Goal: Information Seeking & Learning: Learn about a topic

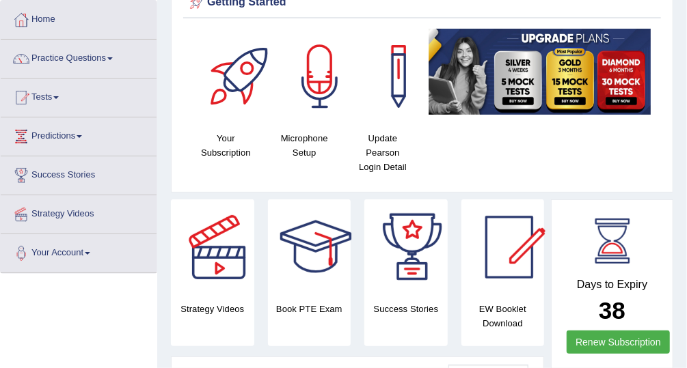
scroll to position [63, 0]
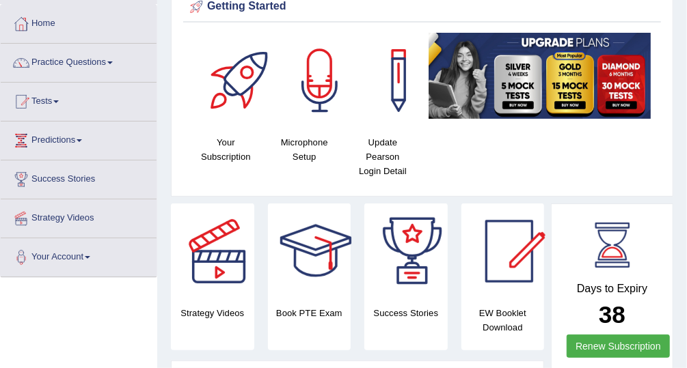
click at [84, 58] on link "Practice Questions" at bounding box center [79, 61] width 156 height 34
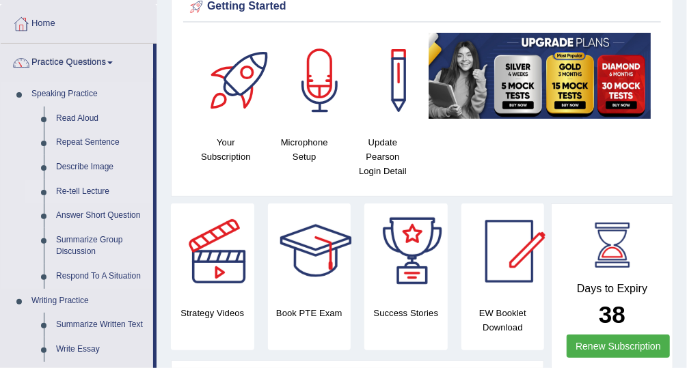
click at [94, 193] on link "Re-tell Lecture" at bounding box center [101, 192] width 103 height 25
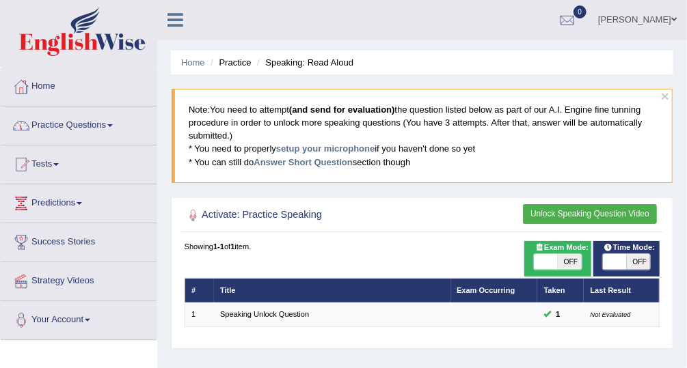
click at [114, 128] on link "Practice Questions" at bounding box center [79, 124] width 156 height 34
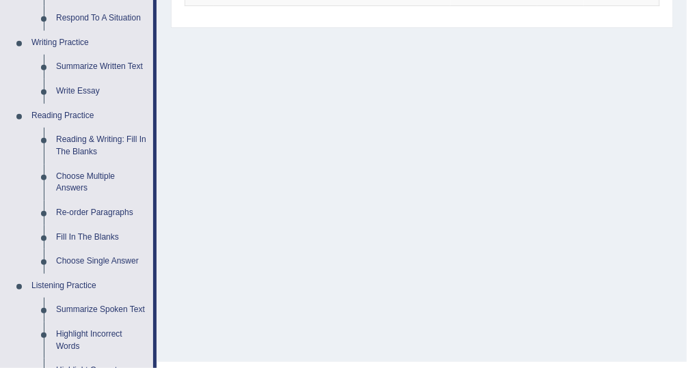
scroll to position [332, 0]
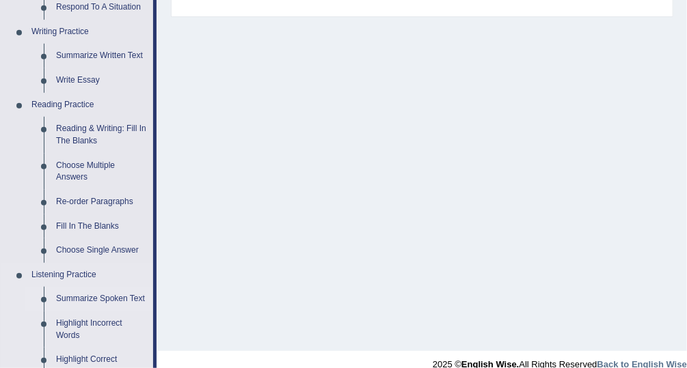
click at [119, 297] on link "Summarize Spoken Text" at bounding box center [101, 299] width 103 height 25
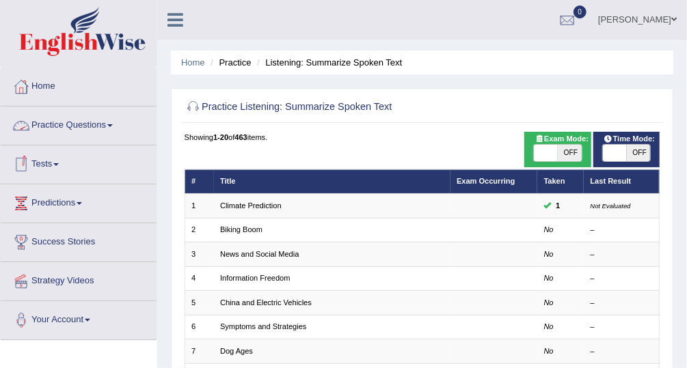
click at [95, 122] on link "Practice Questions" at bounding box center [79, 124] width 156 height 34
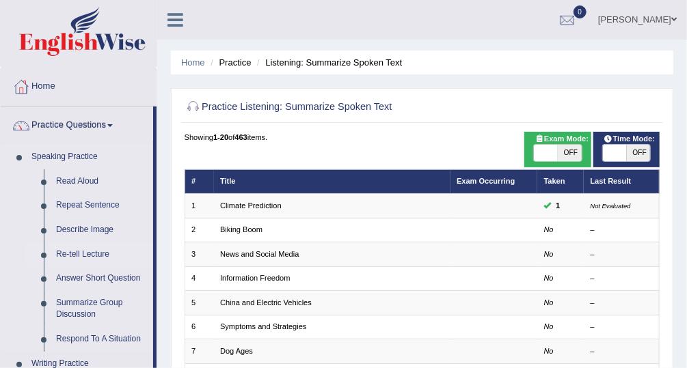
click at [96, 252] on link "Re-tell Lecture" at bounding box center [101, 255] width 103 height 25
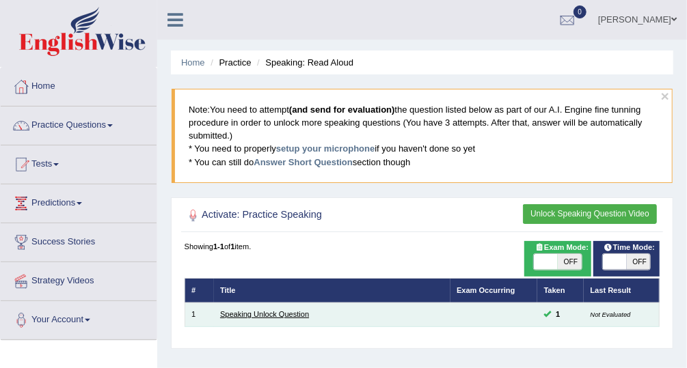
click at [250, 313] on link "Speaking Unlock Question" at bounding box center [264, 314] width 89 height 8
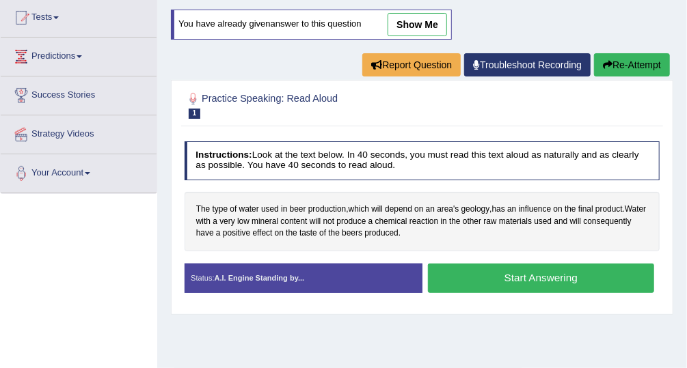
scroll to position [164, 0]
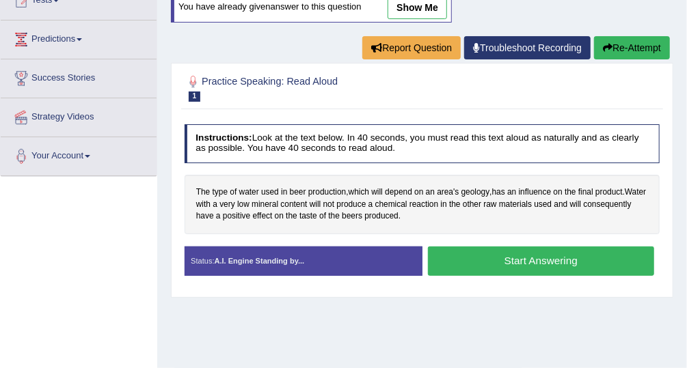
click at [528, 264] on button "Start Answering" at bounding box center [541, 261] width 226 height 29
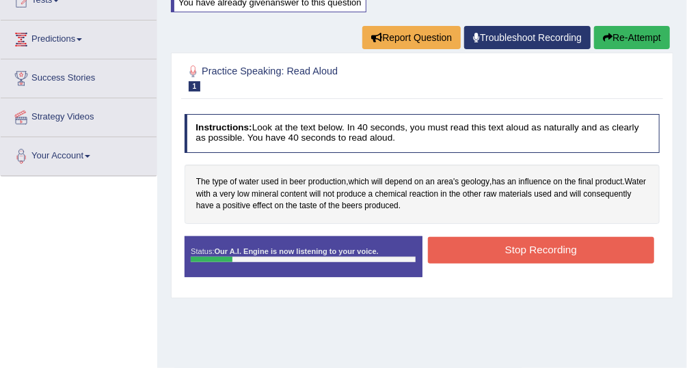
click at [496, 249] on button "Stop Recording" at bounding box center [541, 250] width 226 height 27
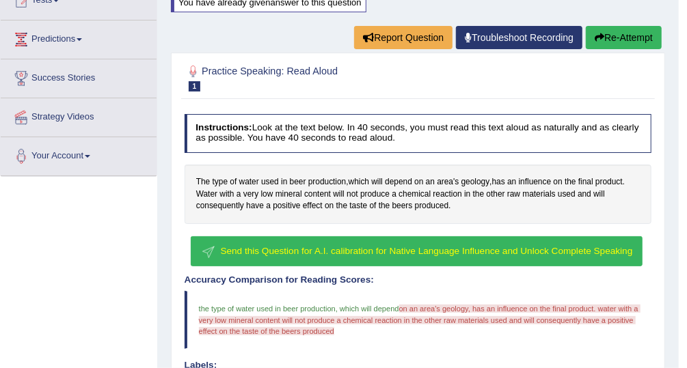
click at [459, 248] on span "Send this Question for A.I. calibration for Native Language Influence and Unloc…" at bounding box center [427, 251] width 412 height 10
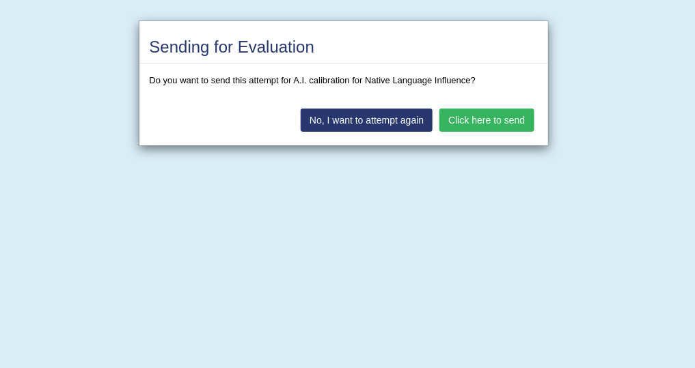
click at [496, 124] on button "Click here to send" at bounding box center [486, 120] width 94 height 23
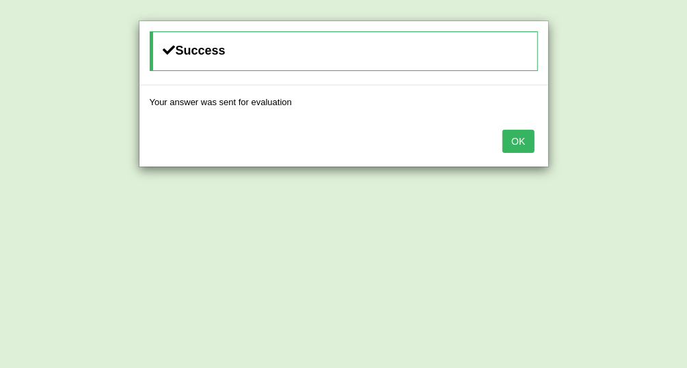
click at [512, 133] on button "OK" at bounding box center [517, 141] width 31 height 23
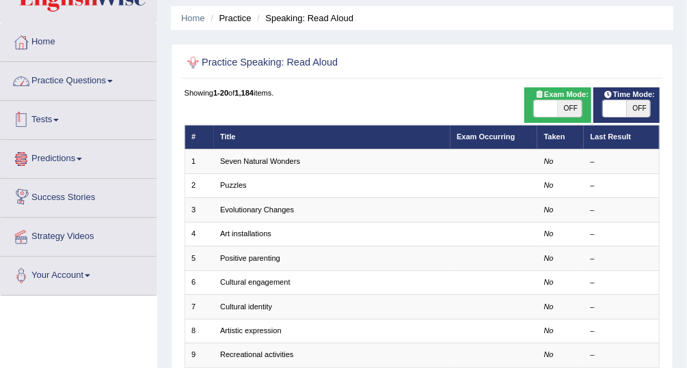
click at [72, 119] on link "Tests" at bounding box center [79, 118] width 156 height 34
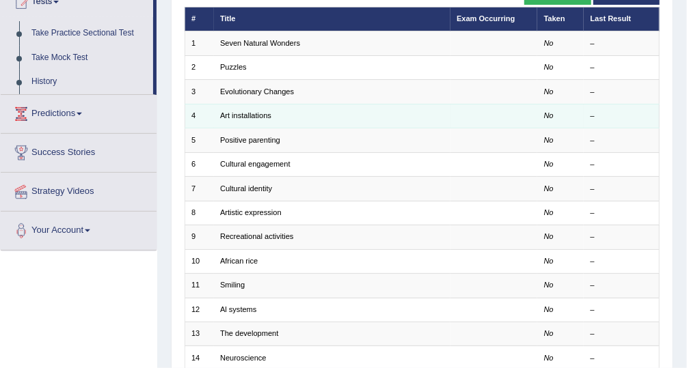
scroll to position [165, 0]
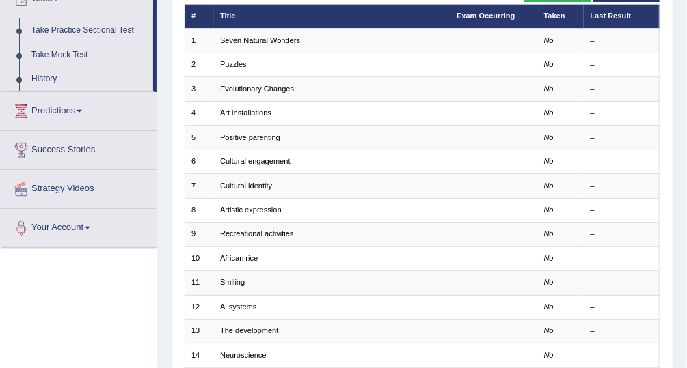
click at [63, 286] on div "Toggle navigation Home Practice Questions Speaking Practice Read Aloud Repeat S…" at bounding box center [343, 226] width 687 height 782
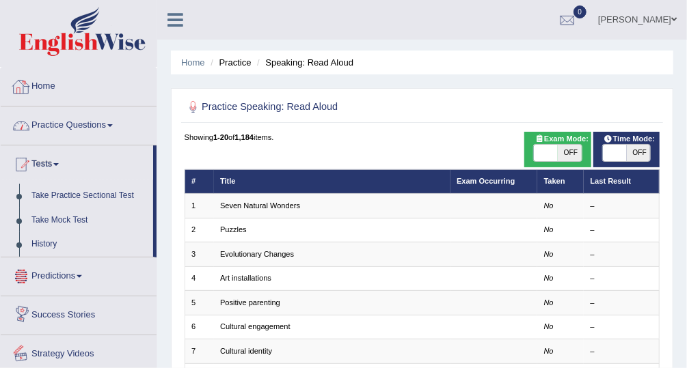
scroll to position [0, 0]
click at [83, 122] on link "Practice Questions" at bounding box center [79, 124] width 156 height 34
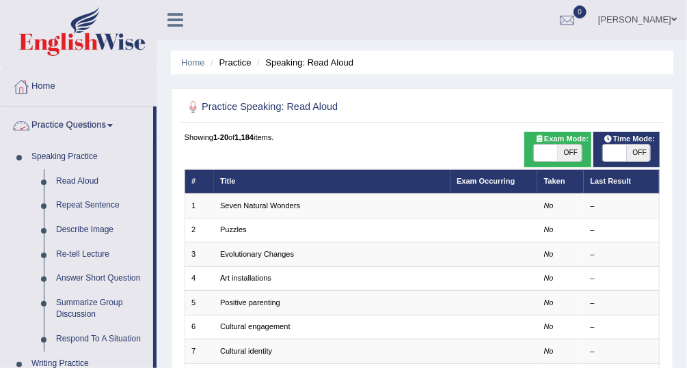
click at [81, 122] on link "Practice Questions" at bounding box center [77, 124] width 152 height 34
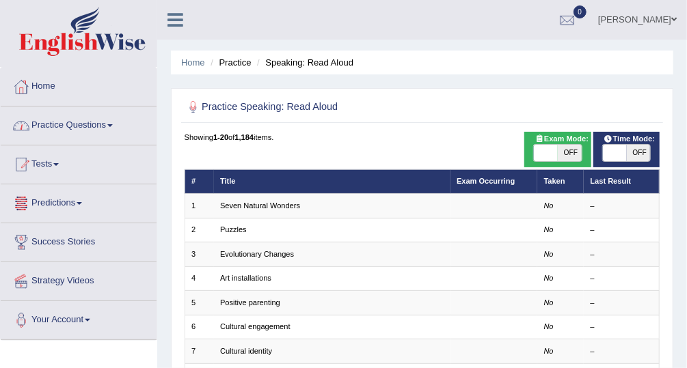
click at [80, 124] on link "Practice Questions" at bounding box center [79, 124] width 156 height 34
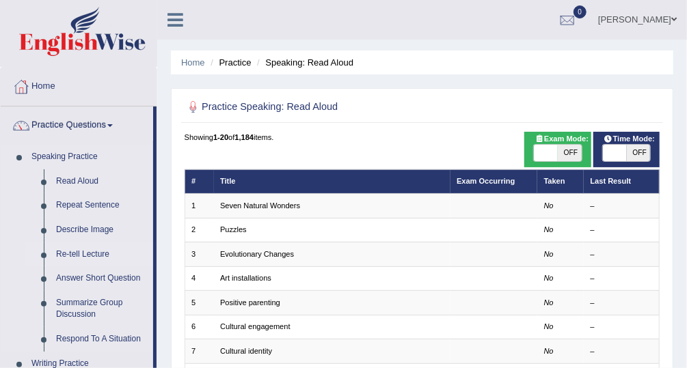
click at [84, 251] on link "Re-tell Lecture" at bounding box center [101, 255] width 103 height 25
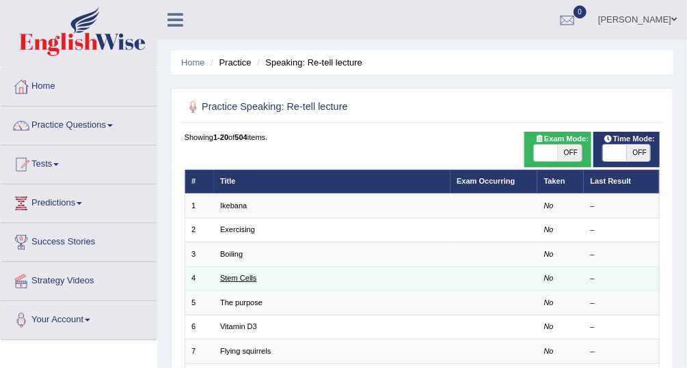
click at [223, 275] on link "Stem Cells" at bounding box center [238, 278] width 36 height 8
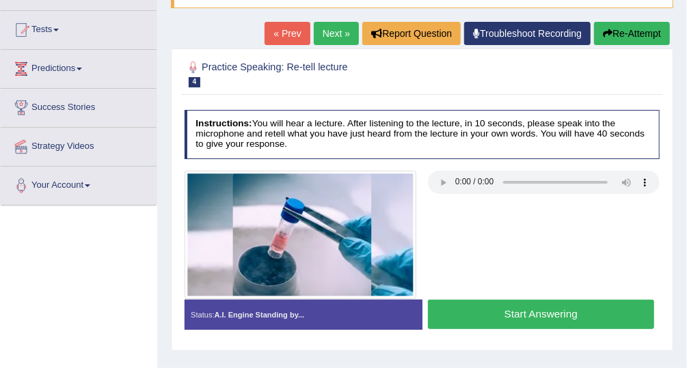
scroll to position [138, 0]
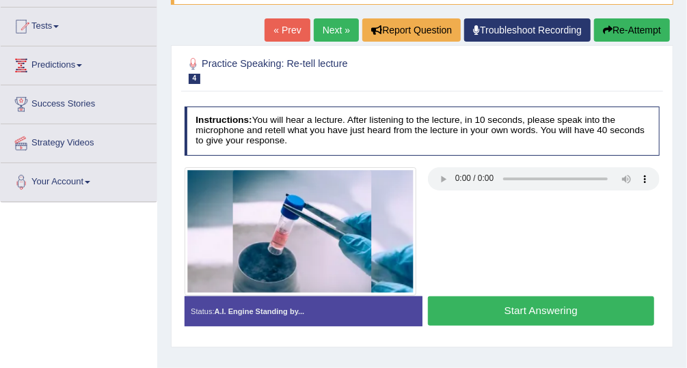
click at [329, 29] on link "Next »" at bounding box center [336, 29] width 45 height 23
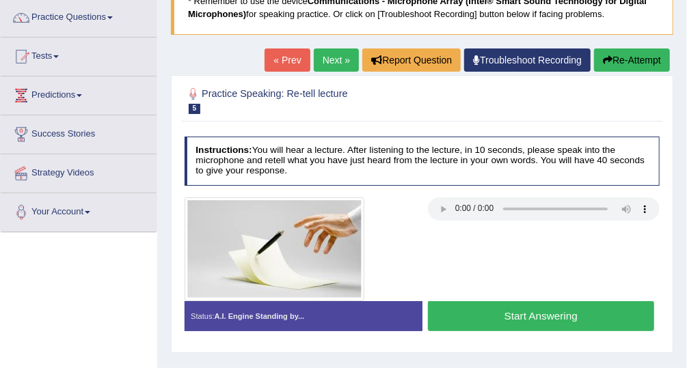
scroll to position [109, 0]
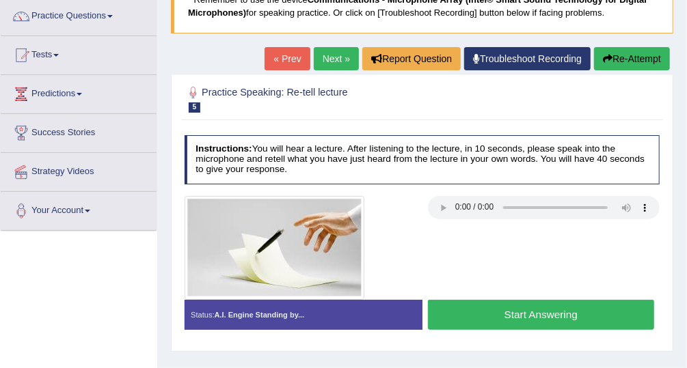
click at [165, 31] on div "Home Practice Speaking: Re-tell lecture The purpose * Remember to use the devic…" at bounding box center [421, 232] width 529 height 683
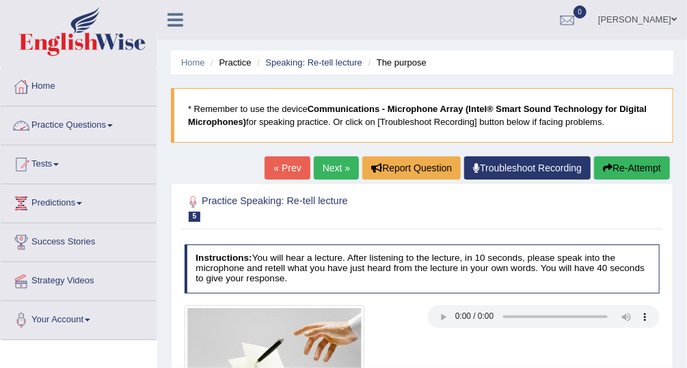
click at [101, 135] on link "Practice Questions" at bounding box center [79, 124] width 156 height 34
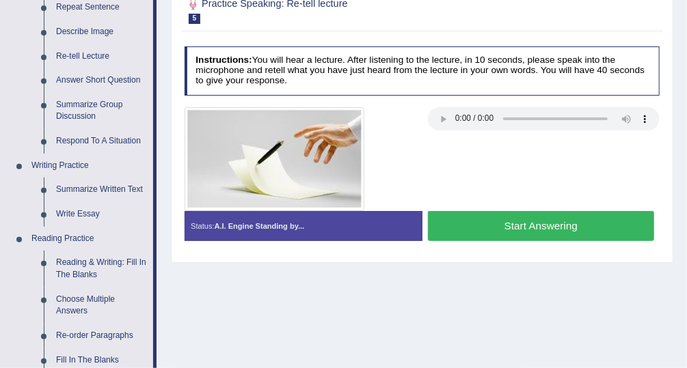
scroll to position [196, 0]
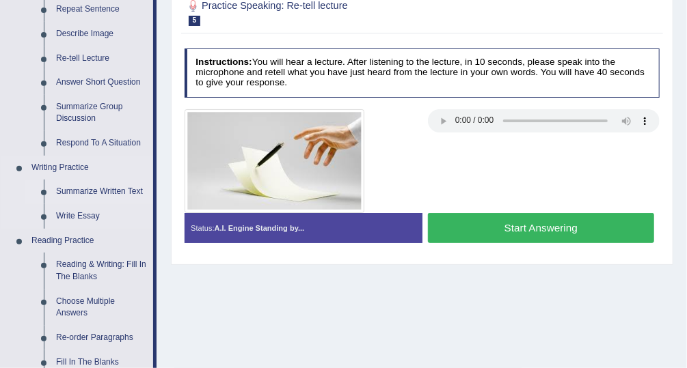
click at [106, 190] on link "Summarize Written Text" at bounding box center [101, 192] width 103 height 25
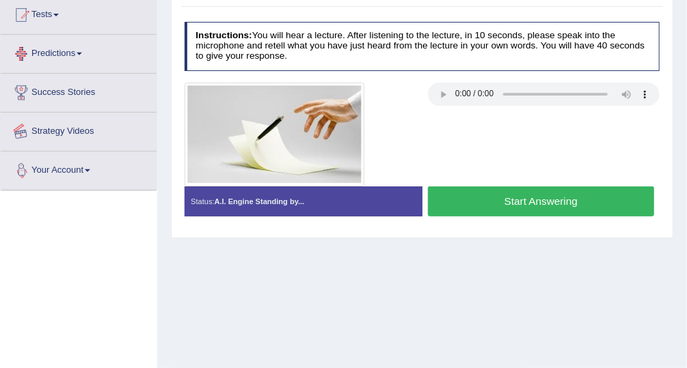
scroll to position [335, 0]
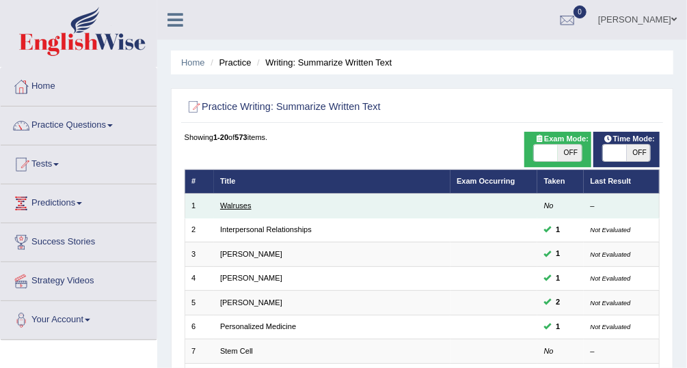
click at [222, 202] on link "Walruses" at bounding box center [235, 206] width 31 height 8
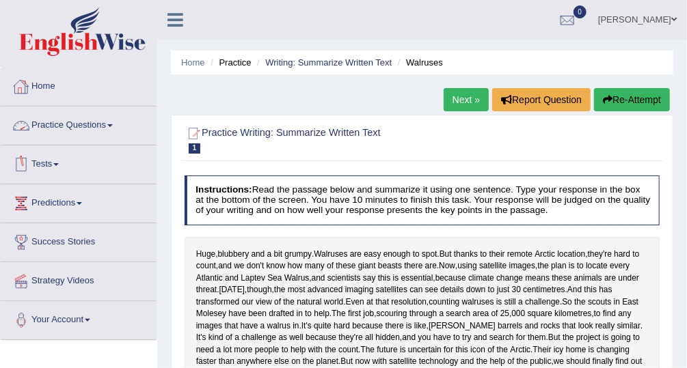
click at [88, 128] on link "Practice Questions" at bounding box center [79, 124] width 156 height 34
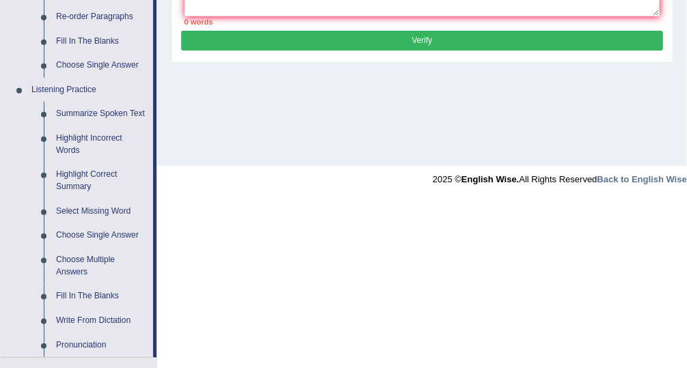
scroll to position [547, 0]
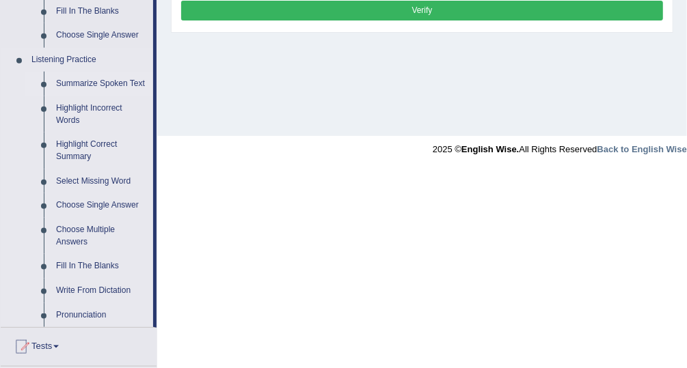
click at [122, 83] on link "Summarize Spoken Text" at bounding box center [101, 84] width 103 height 25
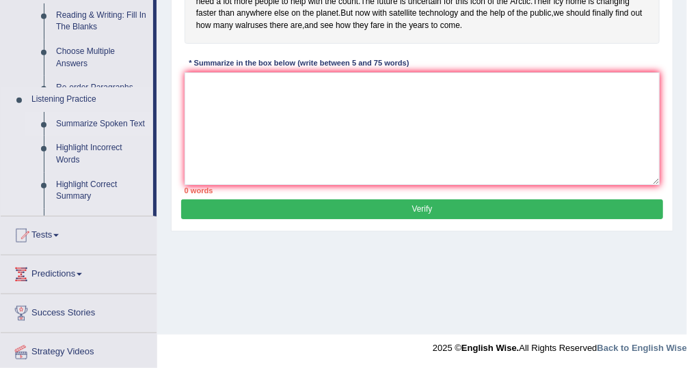
scroll to position [163, 0]
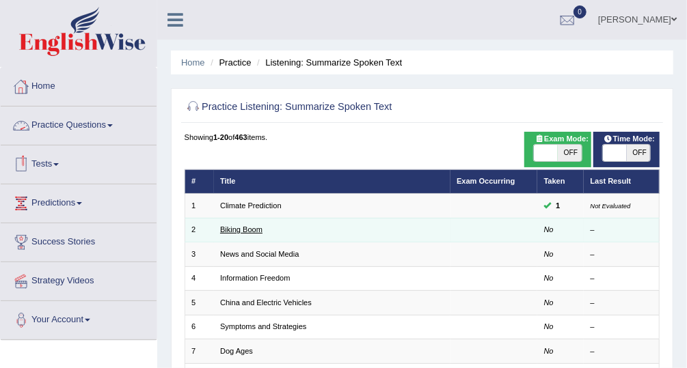
click at [249, 227] on link "Biking Boom" at bounding box center [241, 229] width 42 height 8
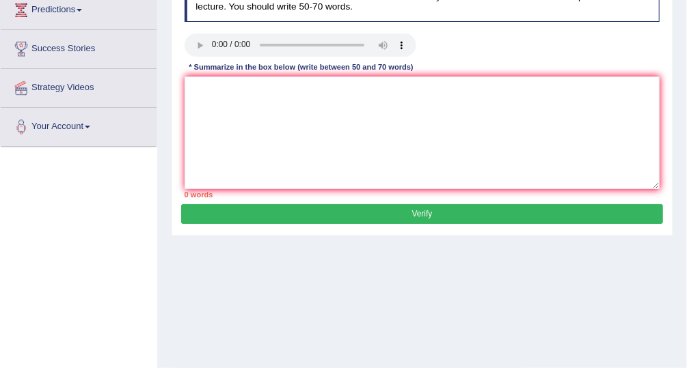
scroll to position [165, 0]
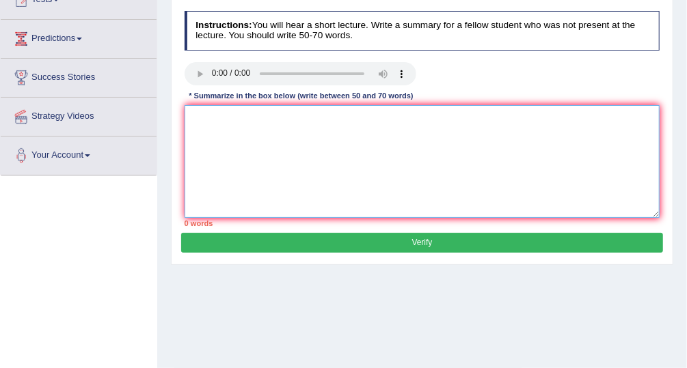
click at [211, 133] on textarea at bounding box center [421, 161] width 475 height 113
type textarea "M"
click at [200, 115] on textarea at bounding box center [421, 161] width 475 height 113
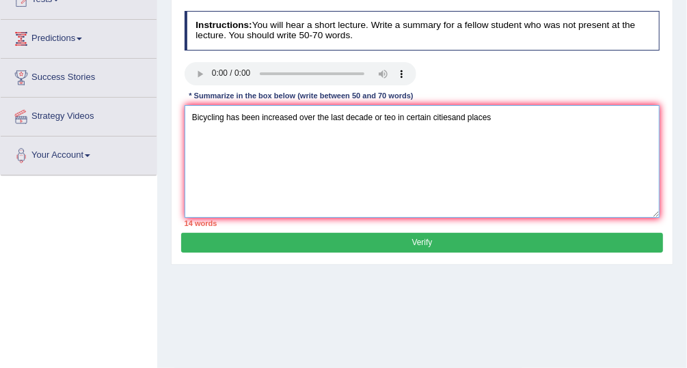
click at [450, 118] on textarea "Bicycling has been increased over the last decade or teo in certain citiesand p…" at bounding box center [421, 161] width 475 height 113
click at [495, 118] on textarea "Bicycling has been increased over the last decade or teo in certain cities and …" at bounding box center [421, 161] width 475 height 113
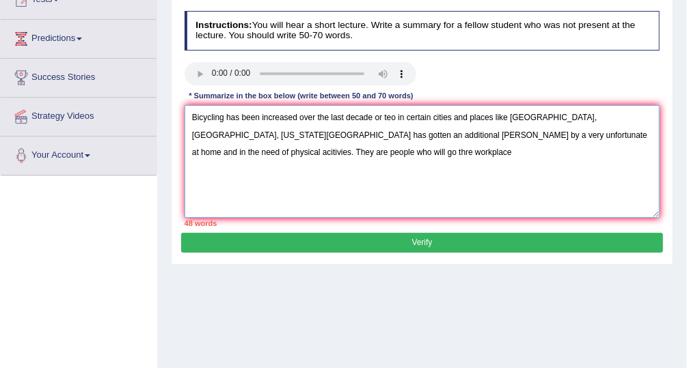
click at [221, 150] on textarea "Bicycling has been increased over the last decade or teo in certain cities and …" at bounding box center [421, 161] width 475 height 113
click at [264, 152] on textarea "Bicycling has been increased over the last decade or teo in certain cities and …" at bounding box center [421, 161] width 475 height 113
click at [302, 151] on textarea "Bicycling has been increased over the last decade or teo in certain cities and …" at bounding box center [421, 161] width 475 height 113
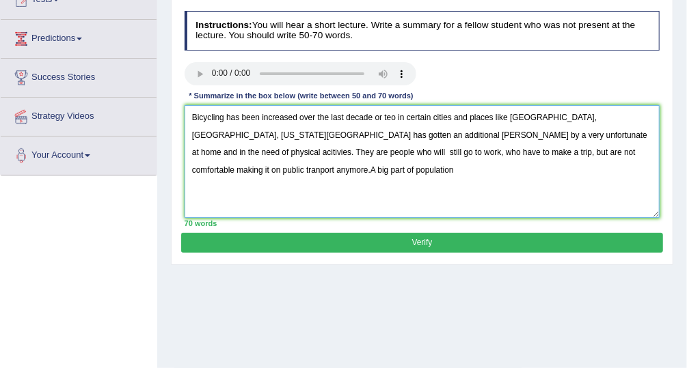
click at [389, 115] on textarea "Bicycling has been increased over the last decade or teo in certain cities and …" at bounding box center [421, 161] width 475 height 113
click at [256, 174] on textarea "Bicycling has been increased over the last decade or two in certain cities and …" at bounding box center [421, 161] width 475 height 113
type textarea "Bicycling has been increased over the last decade or two in certain cities and …"
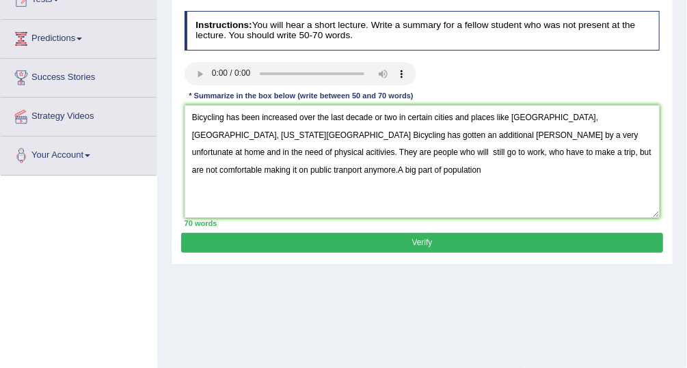
click at [648, 301] on div "Home Practice Listening: Summarize Spoken Text Biking Boom « Prev Next » Report…" at bounding box center [421, 176] width 529 height 683
